Goal: Task Accomplishment & Management: Manage account settings

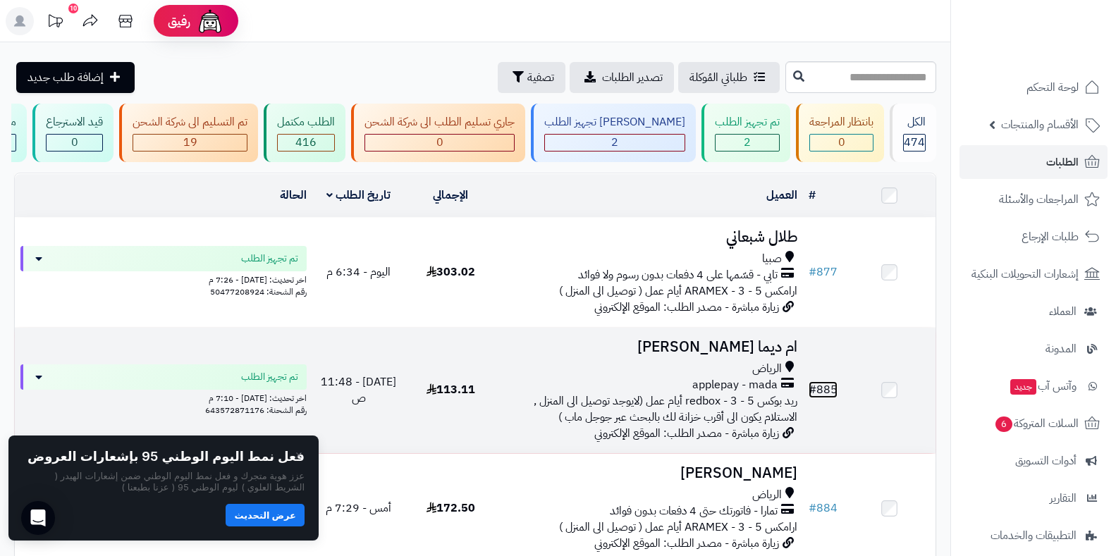
drag, startPoint x: 780, startPoint y: 407, endPoint x: 819, endPoint y: 396, distance: 40.2
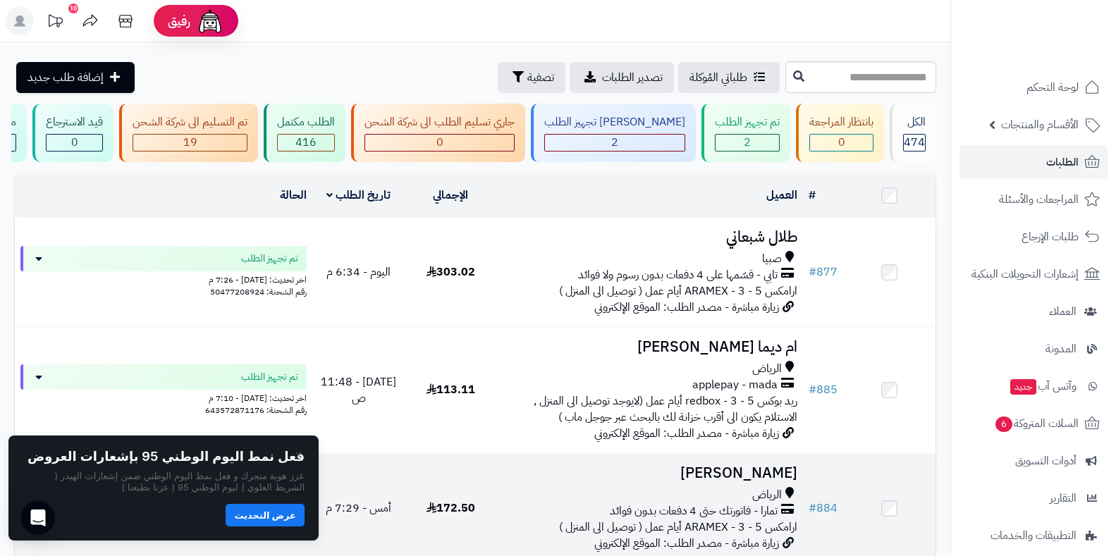
click at [763, 515] on span "تمارا - فاتورتك حتى 4 دفعات بدون فوائد" at bounding box center [694, 511] width 168 height 16
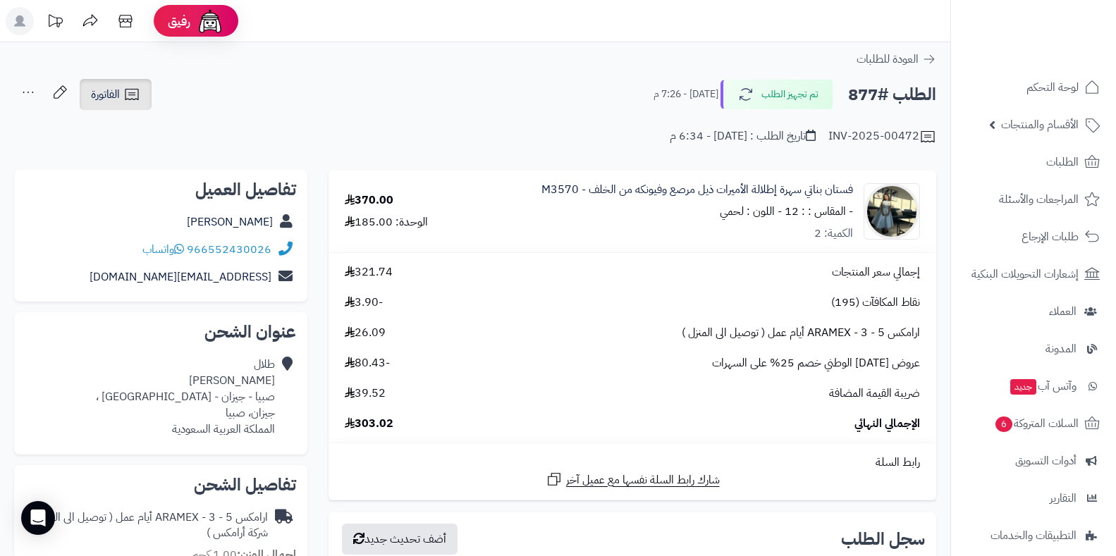
click at [140, 92] on icon at bounding box center [131, 94] width 17 height 17
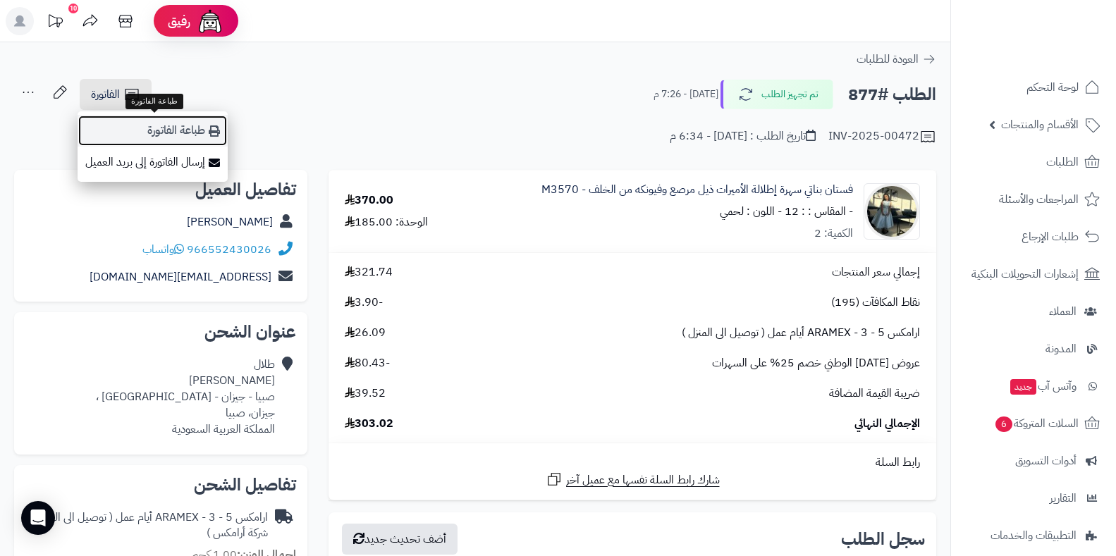
click at [188, 125] on link "طباعة الفاتورة" at bounding box center [153, 131] width 150 height 32
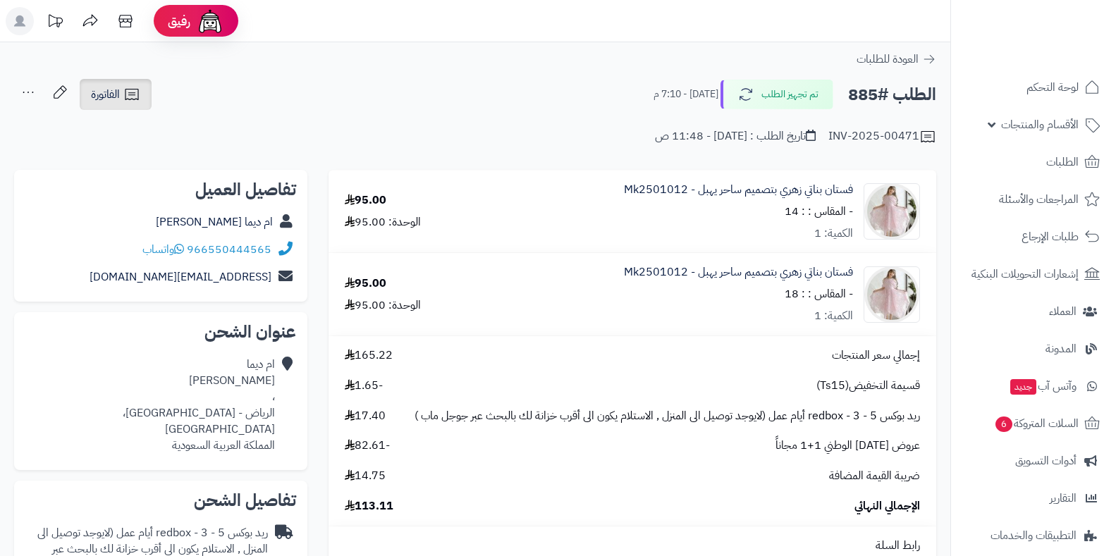
click at [134, 102] on icon at bounding box center [131, 94] width 17 height 17
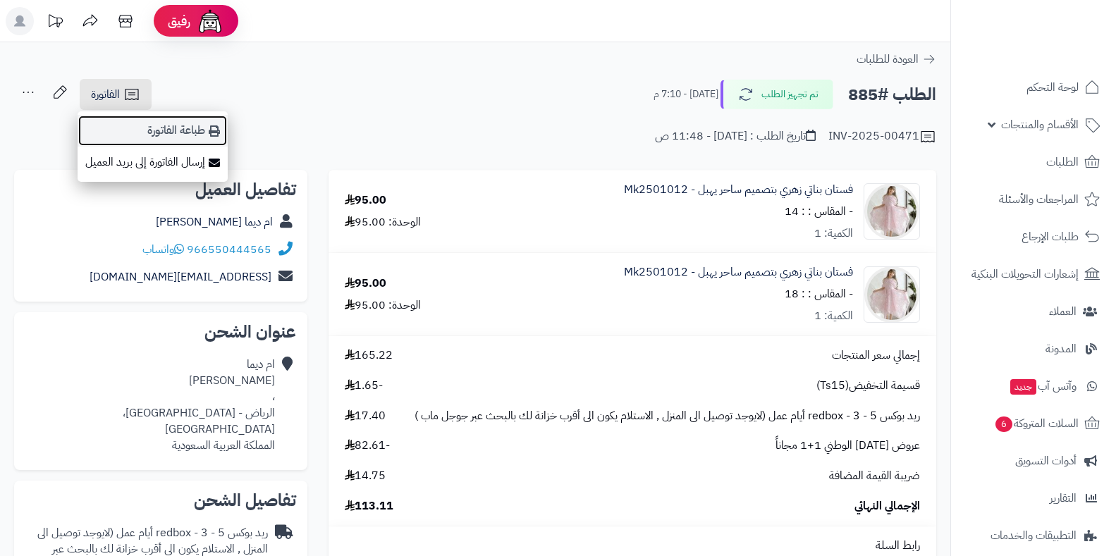
click at [145, 137] on link "طباعة الفاتورة" at bounding box center [153, 131] width 150 height 32
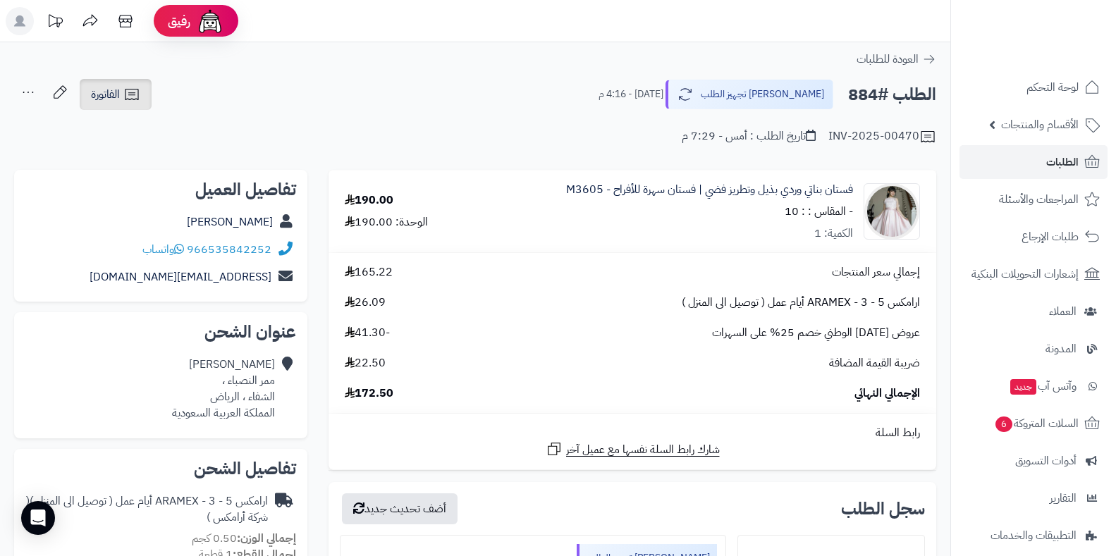
click at [102, 87] on span "الفاتورة" at bounding box center [105, 94] width 29 height 17
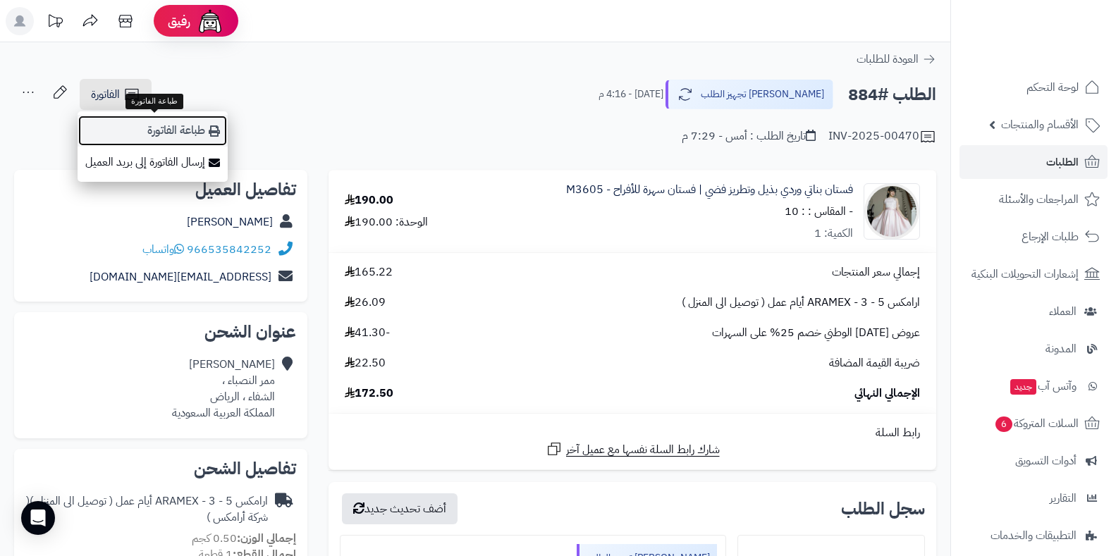
click at [165, 130] on link "طباعة الفاتورة" at bounding box center [153, 131] width 150 height 32
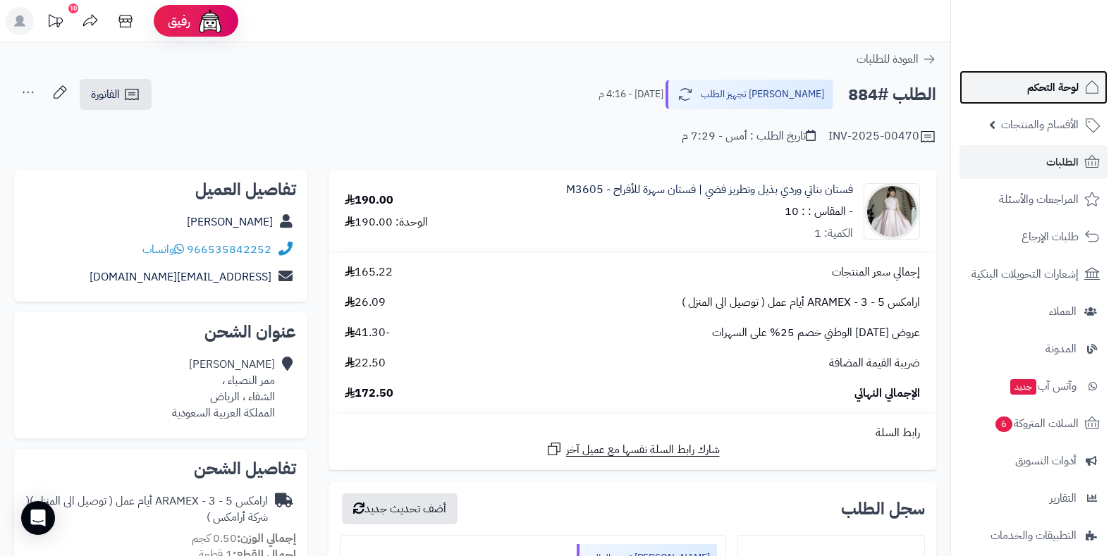
click at [1018, 75] on link "لوحة التحكم" at bounding box center [1033, 87] width 148 height 34
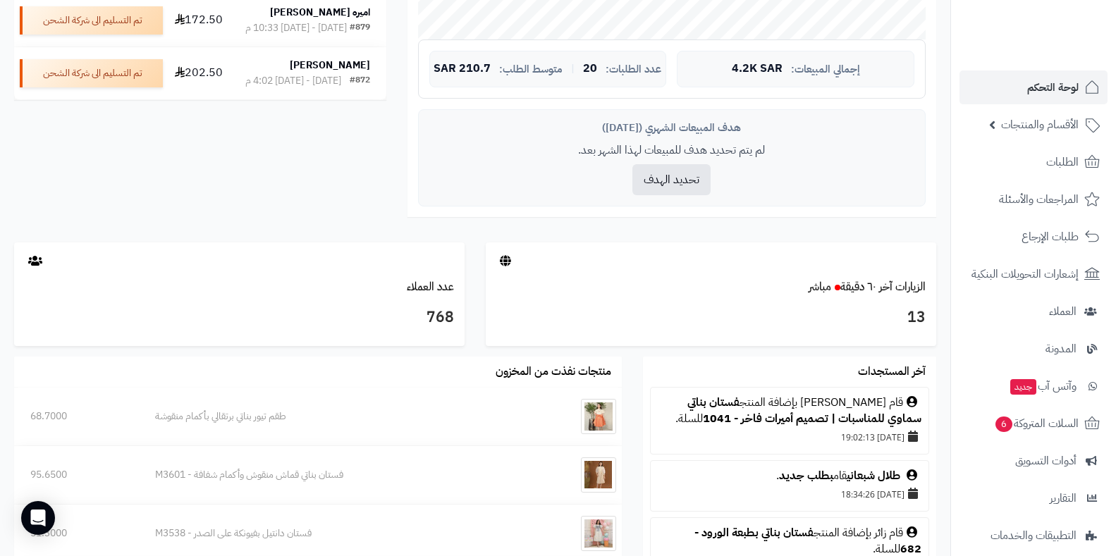
scroll to position [536, 0]
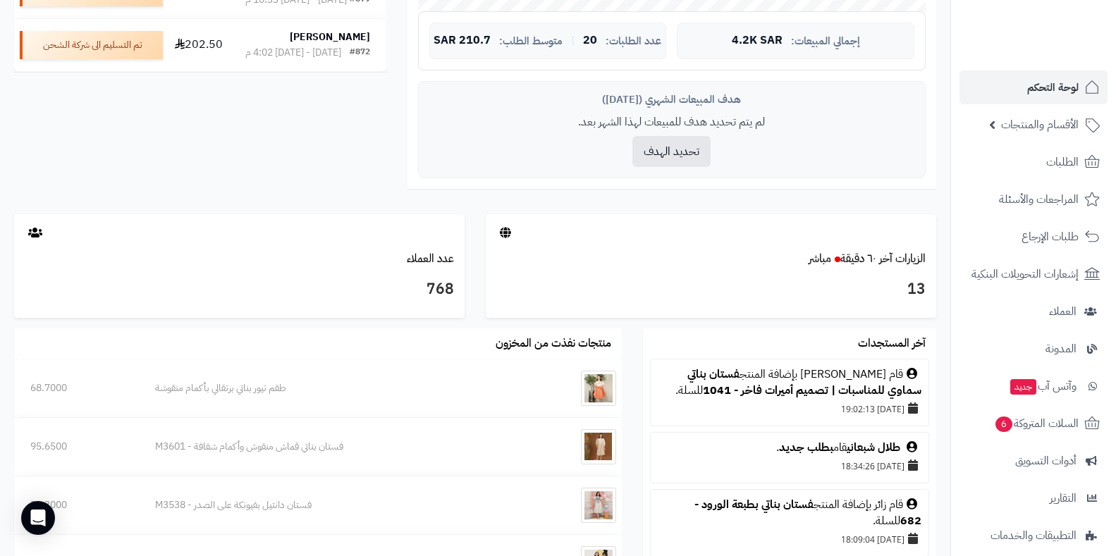
click at [627, 252] on div "الزيارات آخر ٦٠ دقيقة مباشر" at bounding box center [711, 259] width 450 height 16
